Goal: Task Accomplishment & Management: Use online tool/utility

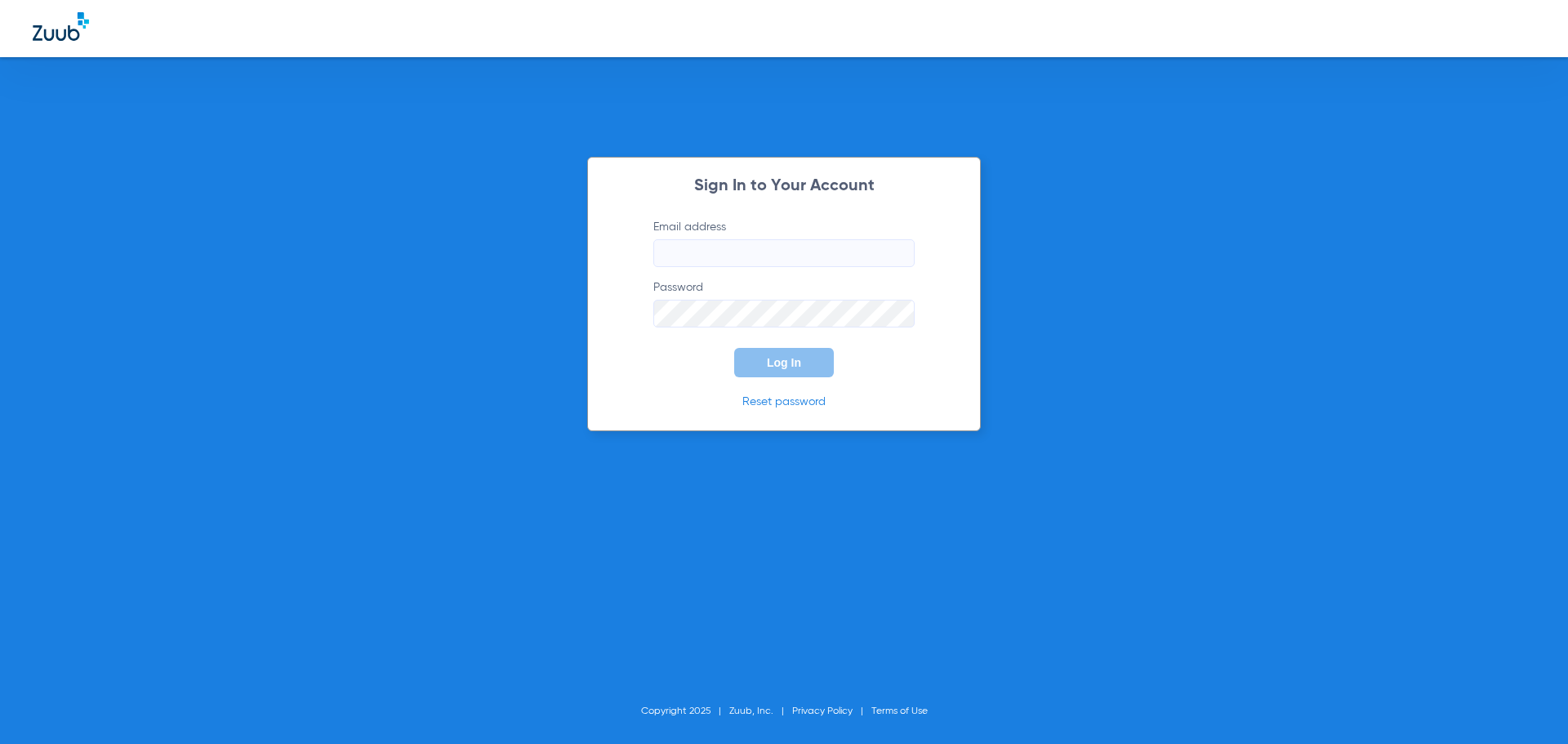
type input "[EMAIL_ADDRESS][DOMAIN_NAME]"
click at [822, 360] on button "Log In" at bounding box center [784, 363] width 100 height 29
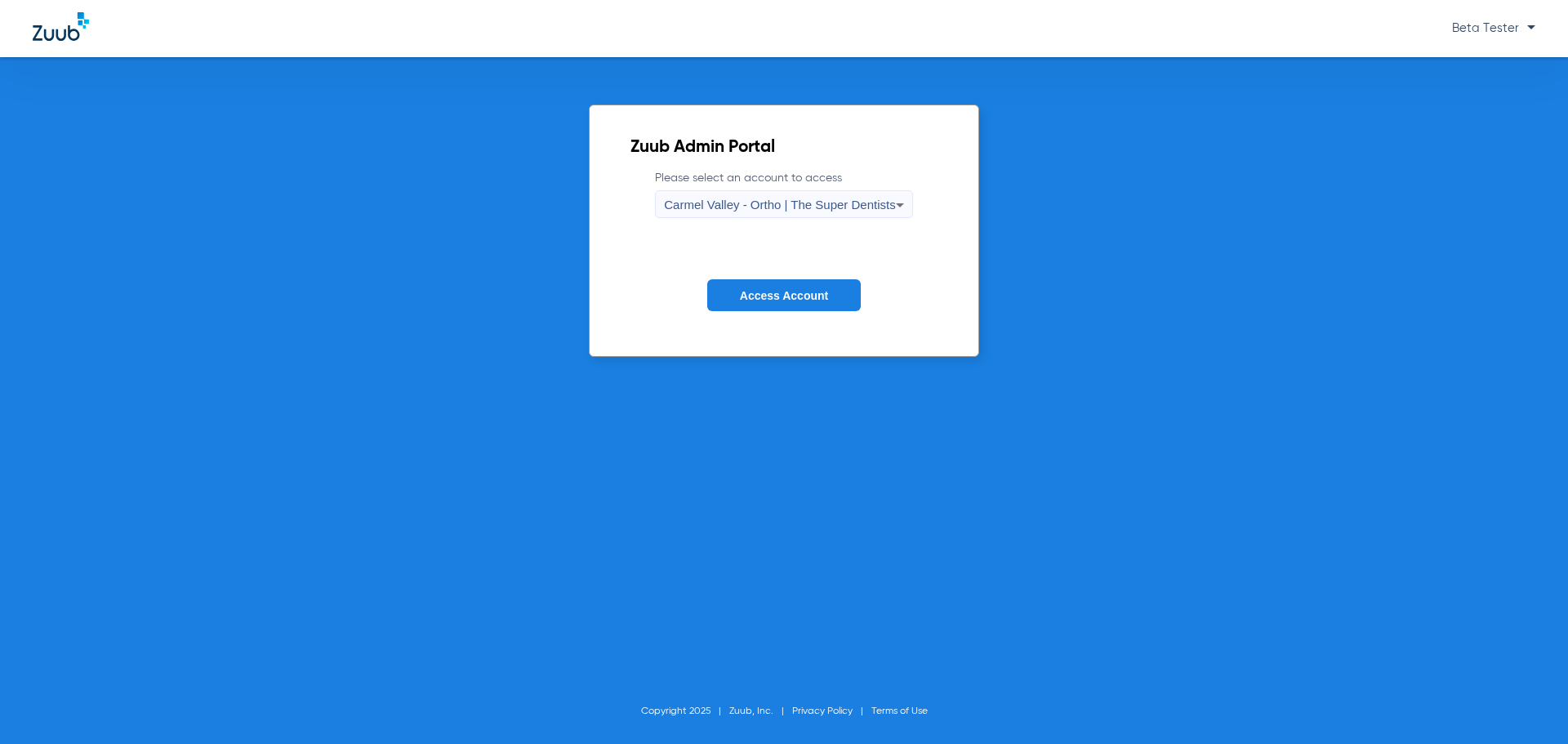
click at [762, 204] on span "Carmel Valley - Ortho | The Super Dentists" at bounding box center [779, 205] width 231 height 14
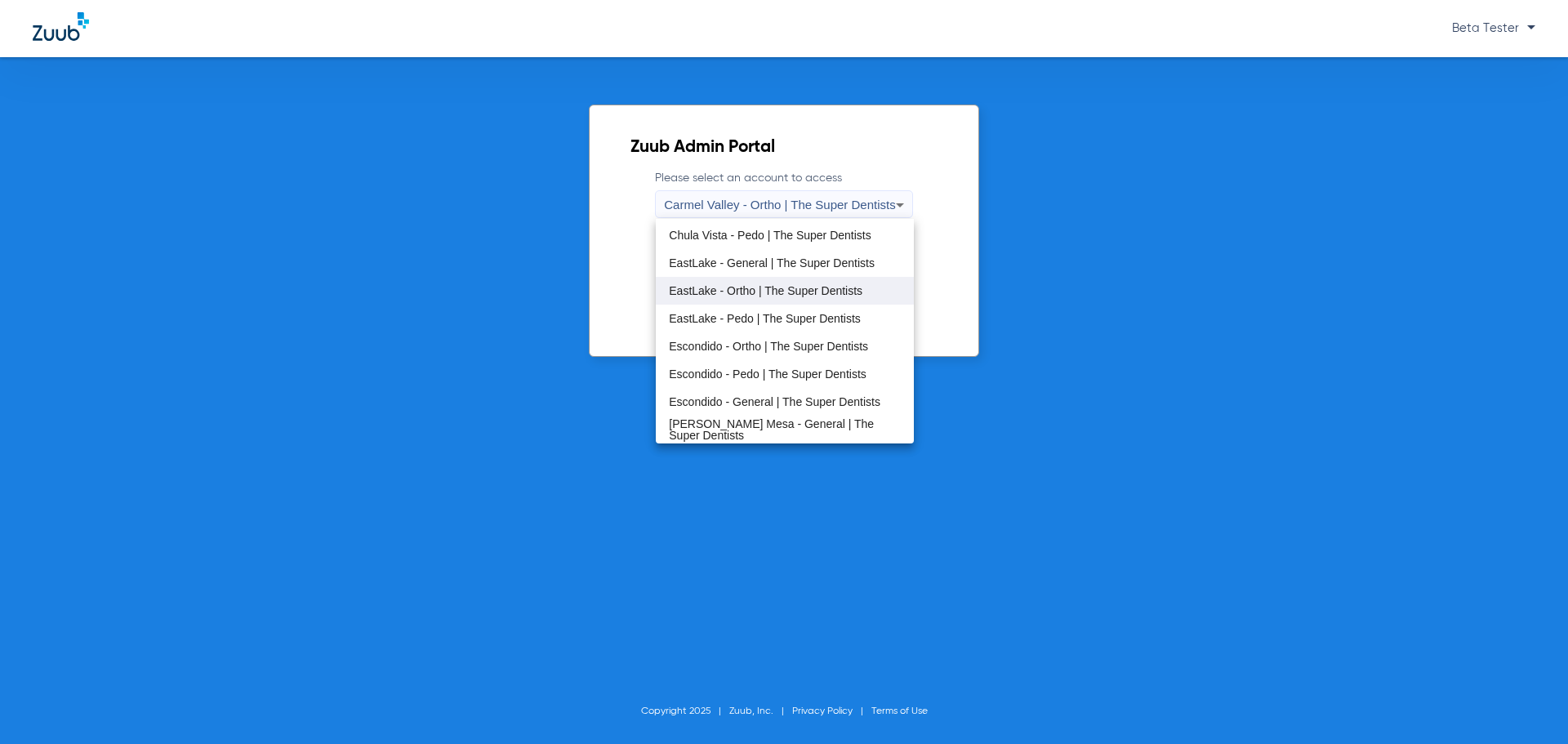
scroll to position [192, 0]
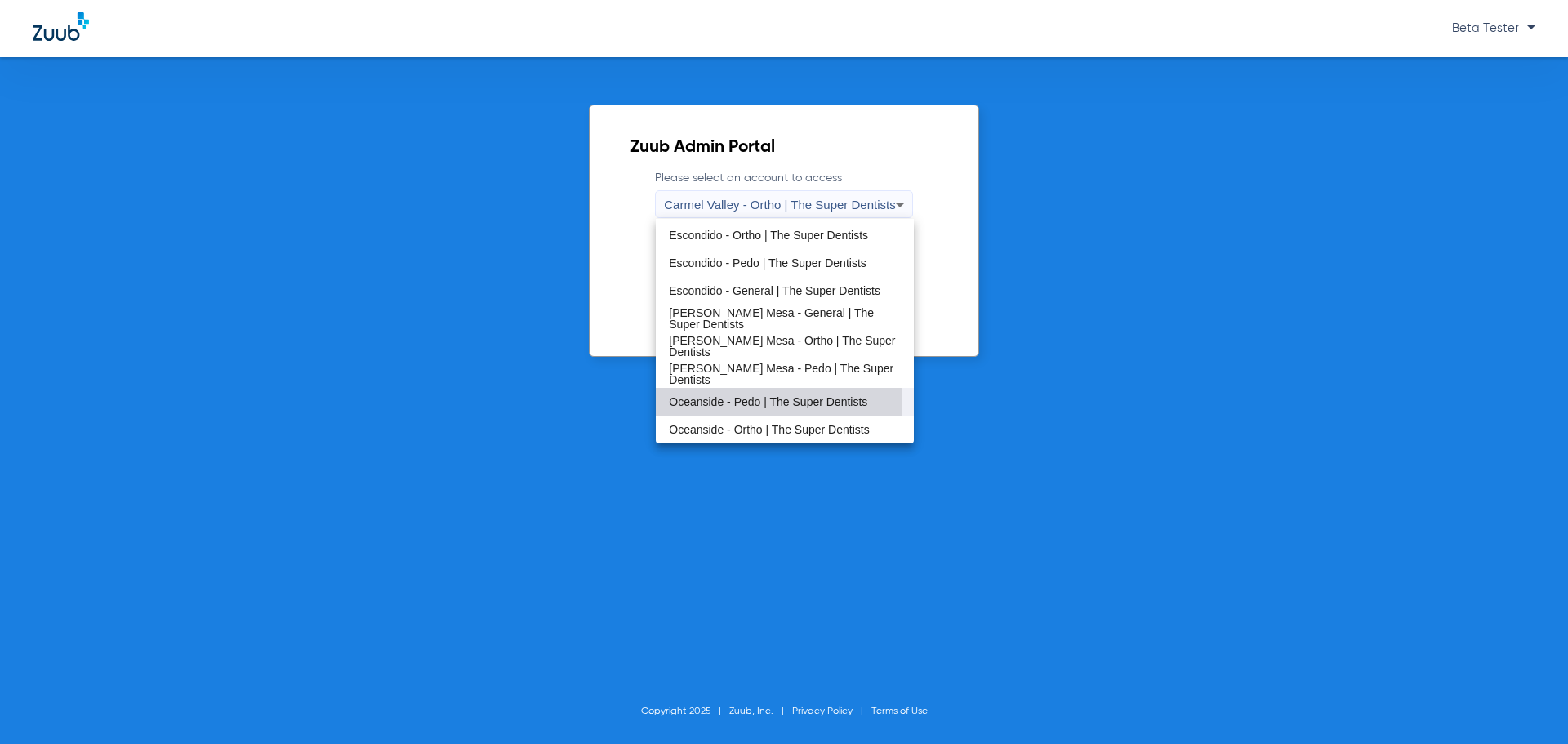
click at [736, 405] on span "Oceanside - Pedo | The Super Dentists" at bounding box center [768, 402] width 199 height 11
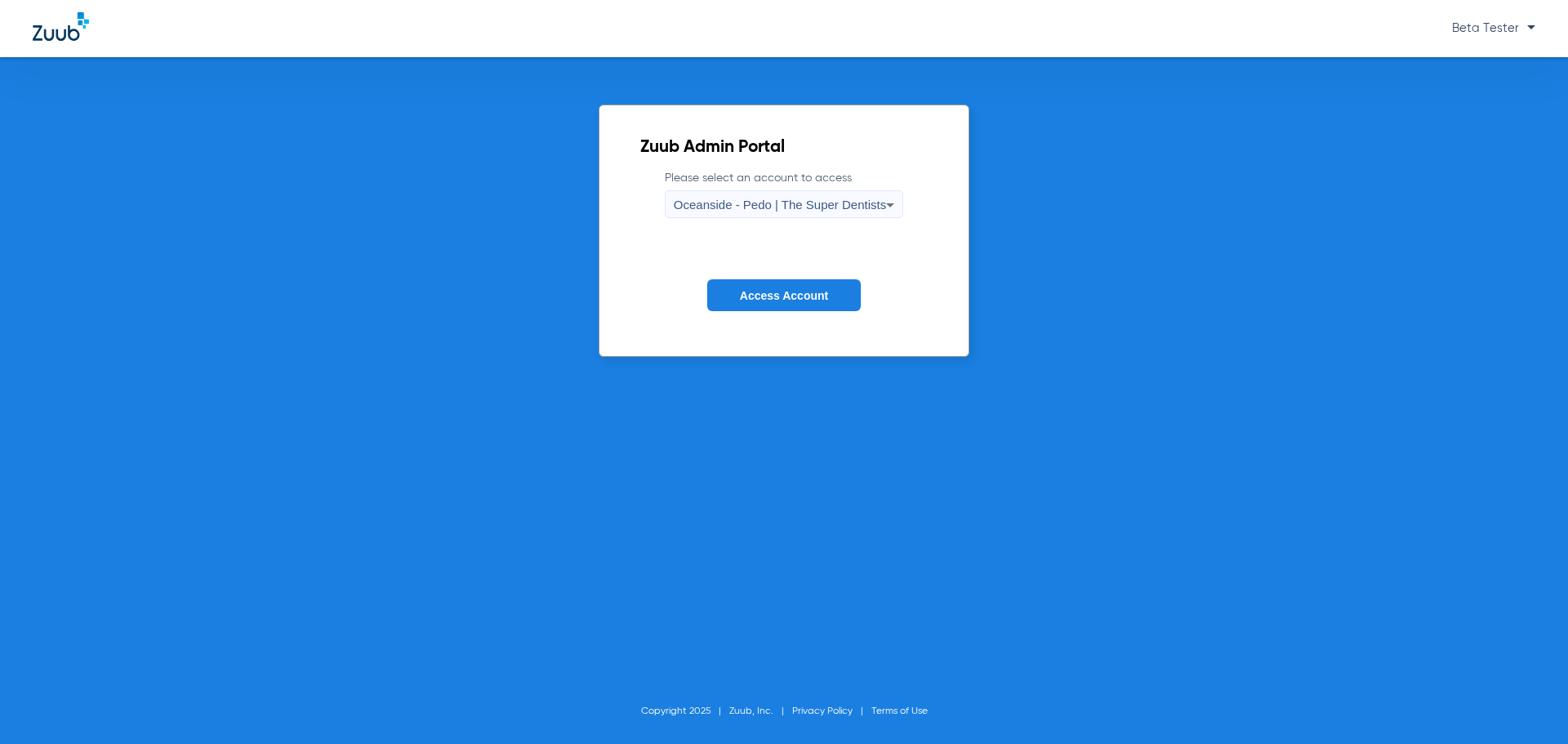
click at [810, 286] on button "Access Account" at bounding box center [784, 295] width 154 height 32
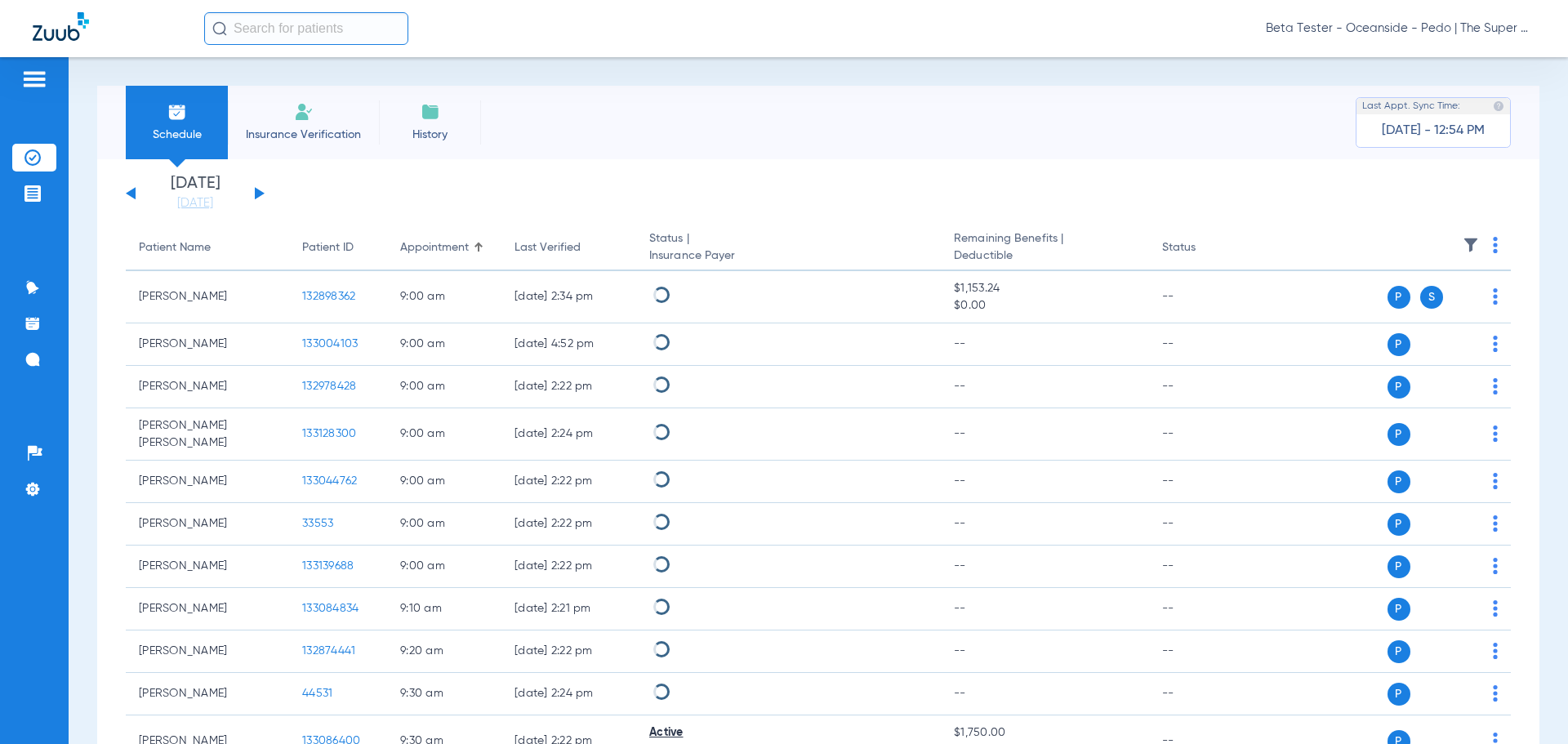
click at [257, 194] on button at bounding box center [259, 193] width 10 height 12
